Goal: Task Accomplishment & Management: Use online tool/utility

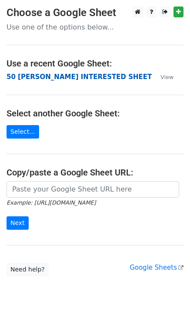
click at [28, 76] on strong "50 [PERSON_NAME] INTERESTED SHEET" at bounding box center [79, 77] width 145 height 8
click at [26, 76] on strong "50 [PERSON_NAME] INTERESTED SHEET" at bounding box center [79, 77] width 145 height 8
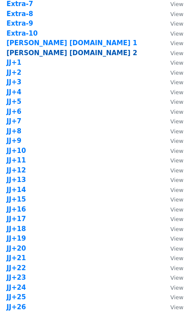
scroll to position [579, 0]
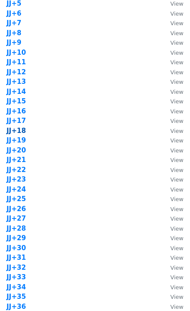
click at [23, 131] on strong "JJ+18" at bounding box center [17, 131] width 20 height 8
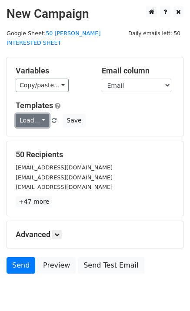
click at [42, 114] on link "Load..." at bounding box center [32, 120] width 33 height 13
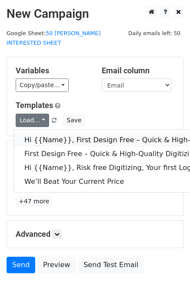
click at [46, 133] on link "Hi {{Name}}, First Design Free – Quick & High-Quality Digitizing!" at bounding box center [138, 140] width 249 height 14
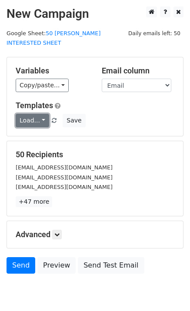
click at [31, 115] on link "Load..." at bounding box center [32, 120] width 33 height 13
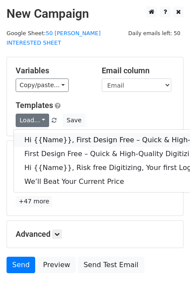
click at [40, 133] on link "Hi {{Name}}, First Design Free – Quick & High-Quality Digitizing!" at bounding box center [138, 140] width 249 height 14
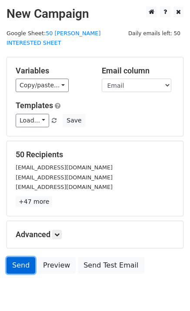
click at [20, 257] on link "Send" at bounding box center [21, 265] width 29 height 17
